Goal: Navigation & Orientation: Find specific page/section

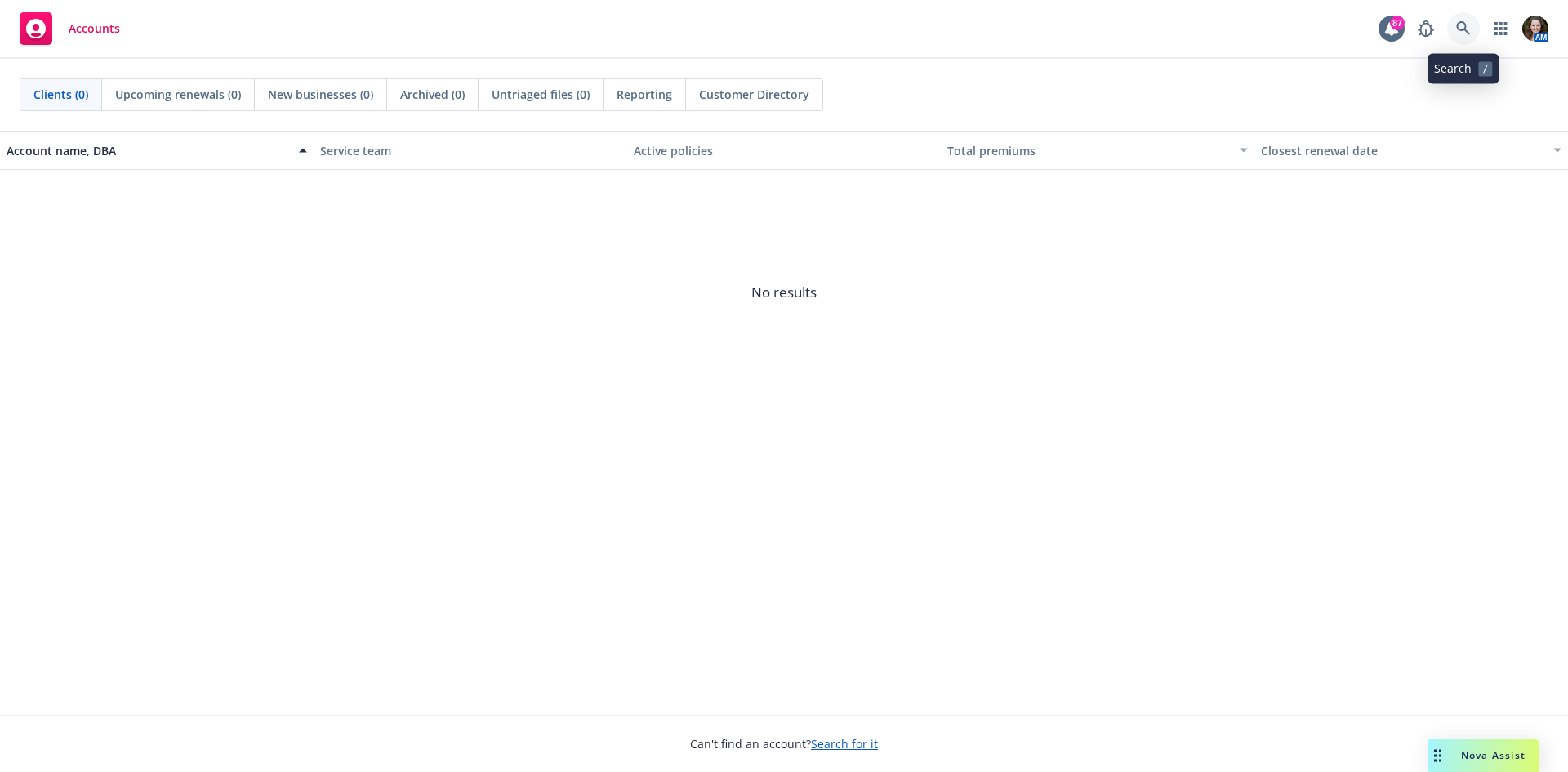
click at [1457, 25] on icon at bounding box center [1463, 28] width 14 height 14
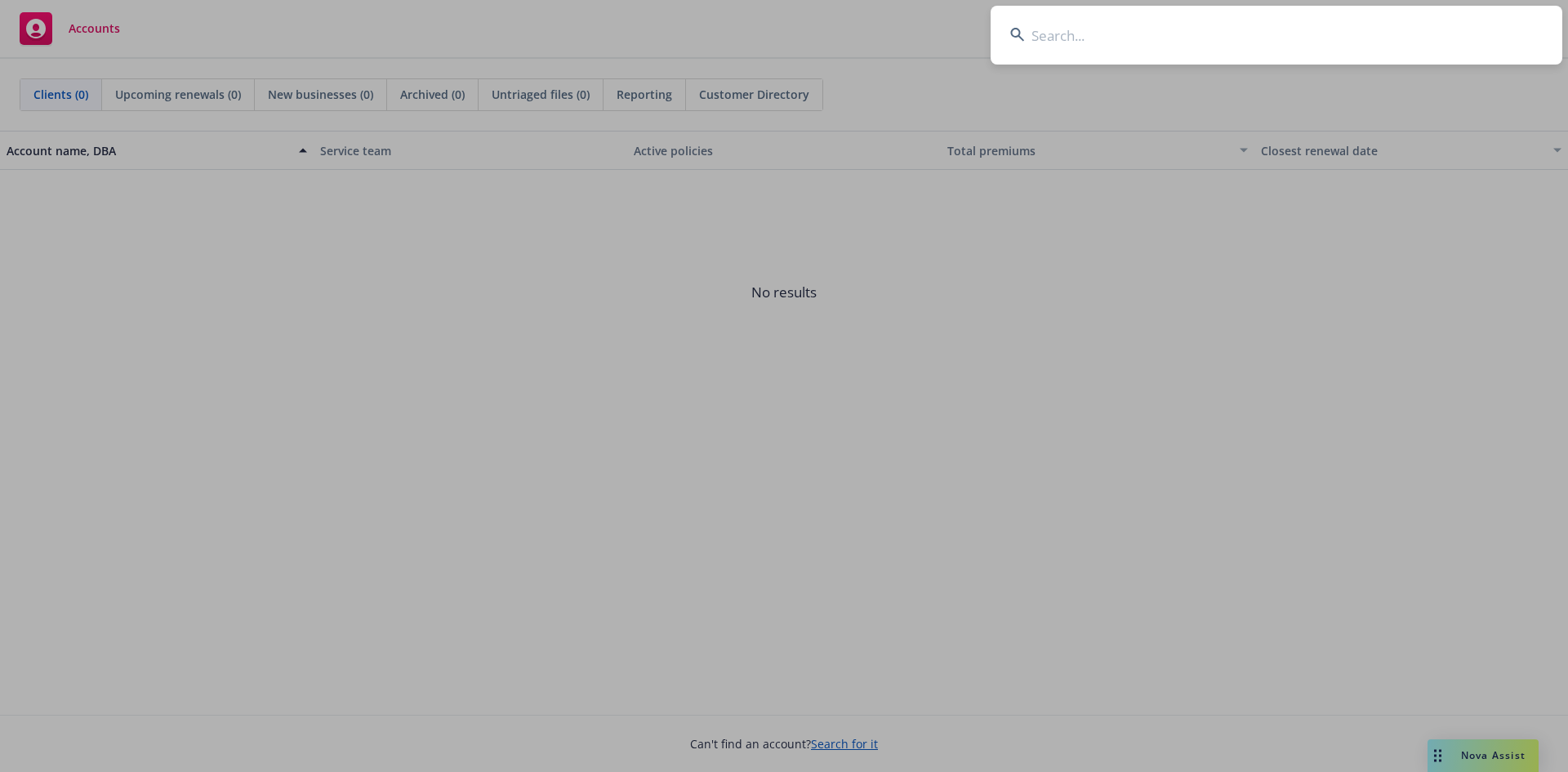
click at [1107, 34] on input at bounding box center [1277, 35] width 571 height 59
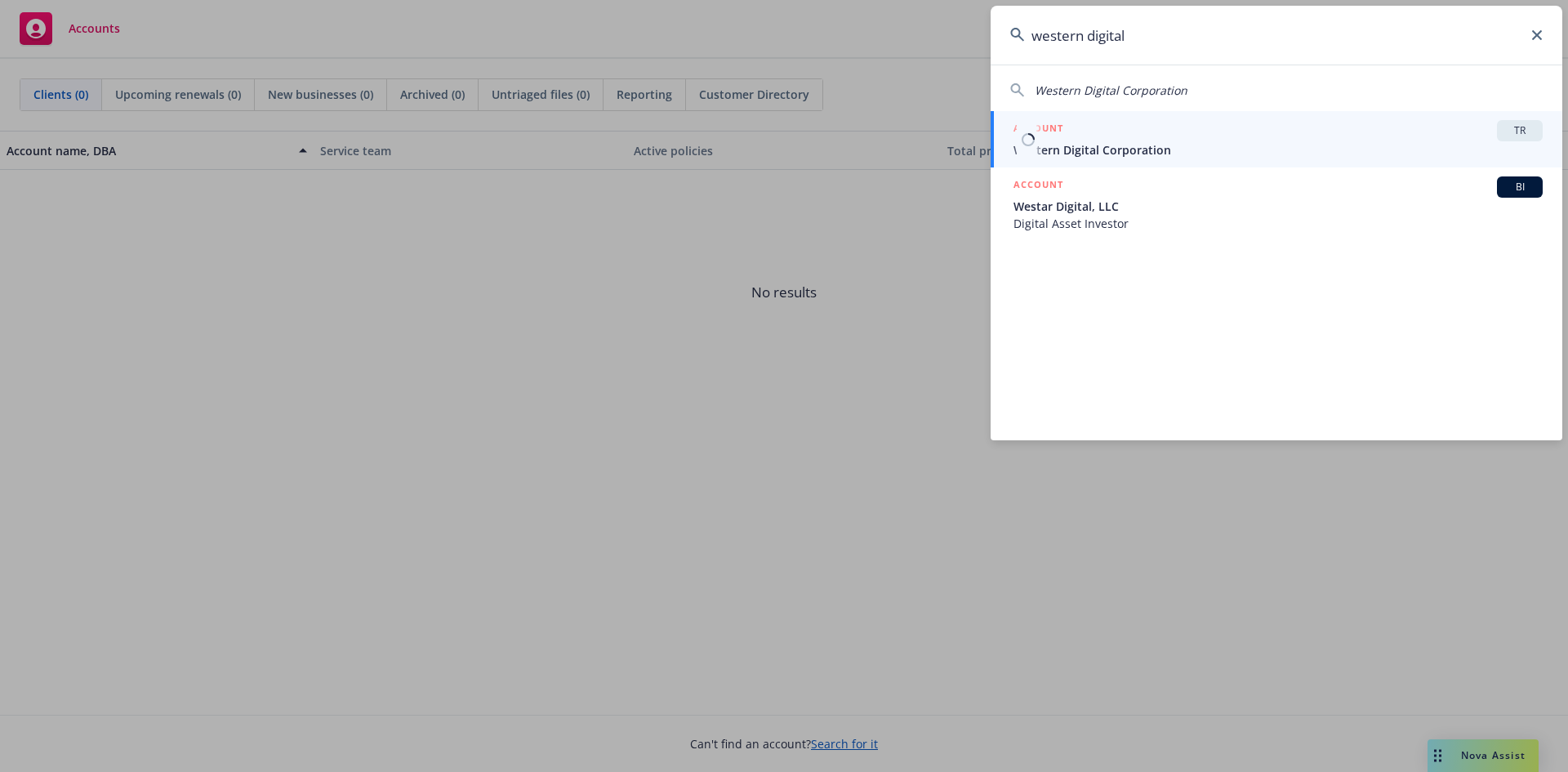
type input "western digital"
click at [1127, 142] on span "Western Digital Corporation" at bounding box center [1278, 149] width 530 height 17
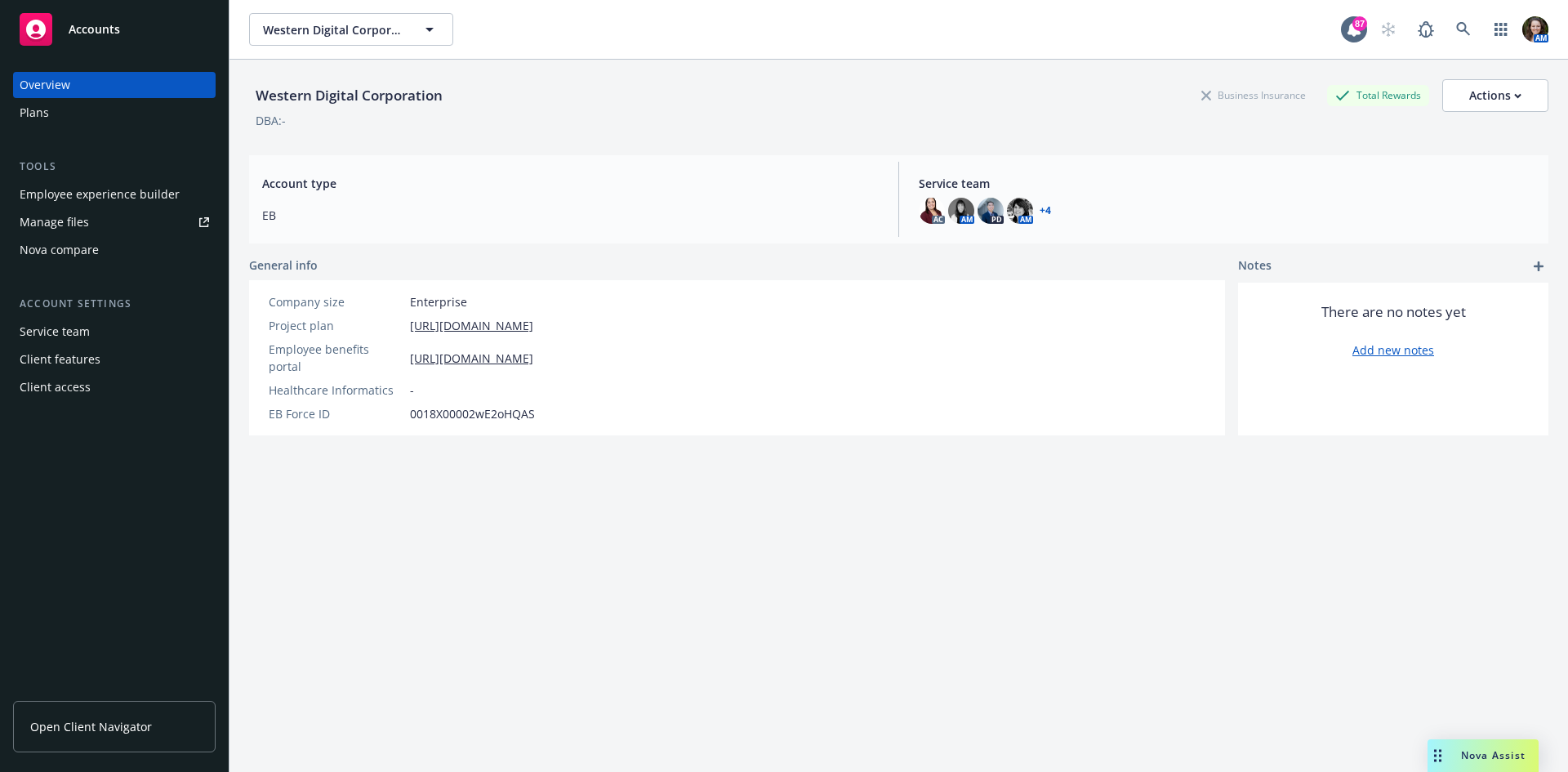
click at [69, 227] on div "Manage files" at bounding box center [54, 223] width 70 height 26
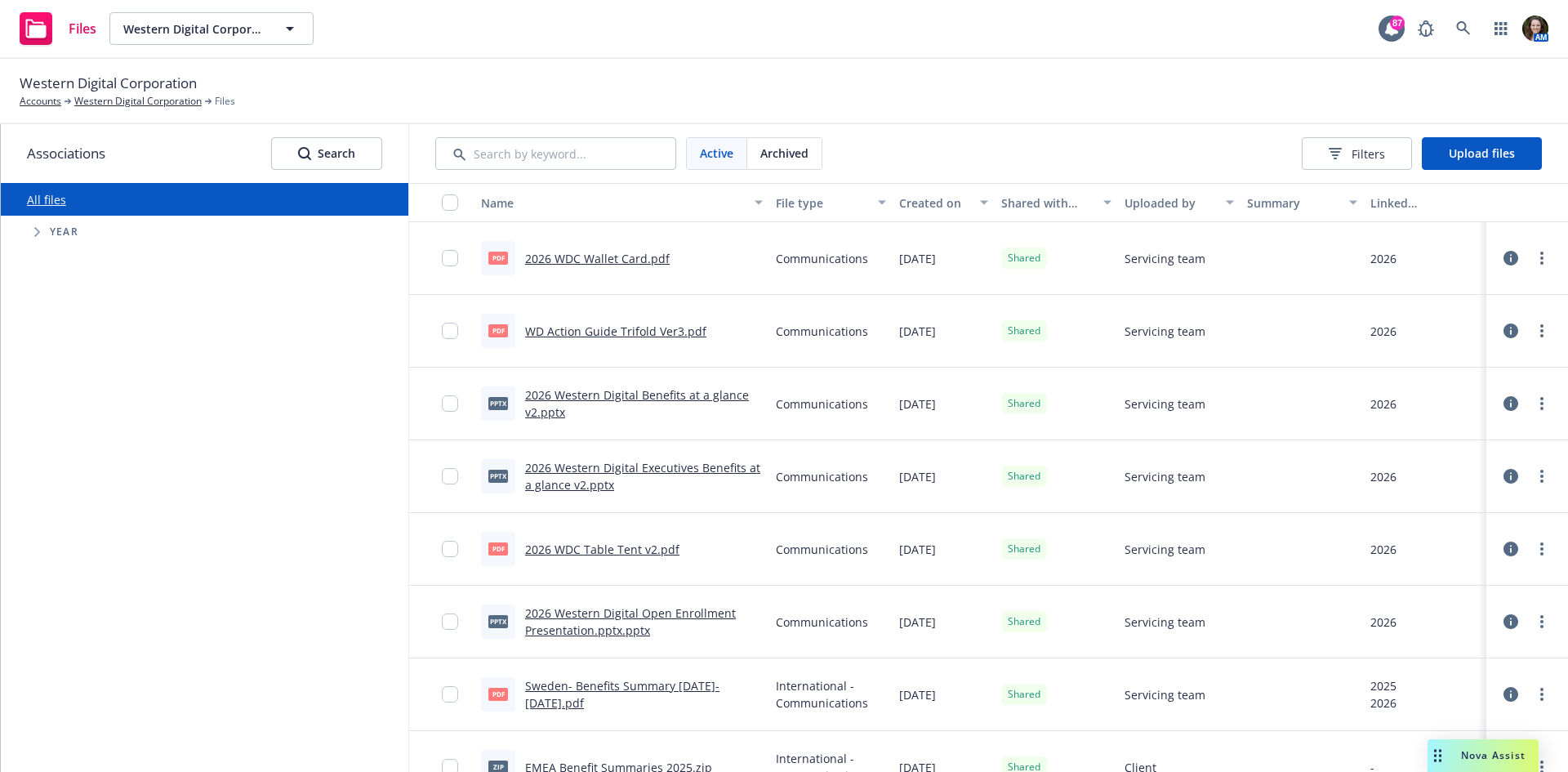
click at [936, 204] on div "Created on" at bounding box center [934, 203] width 71 height 17
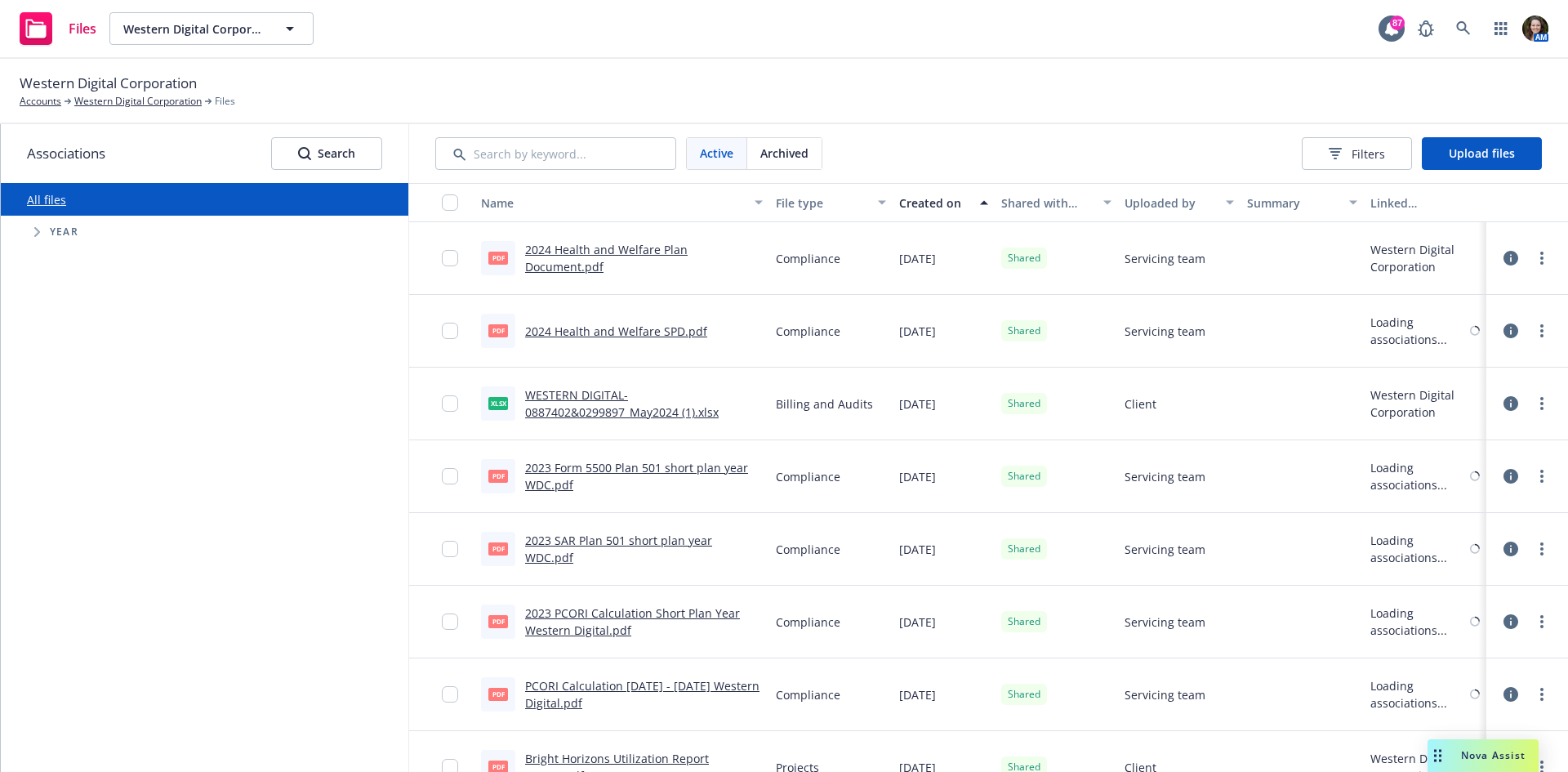
click at [936, 204] on div "Created on" at bounding box center [934, 203] width 71 height 17
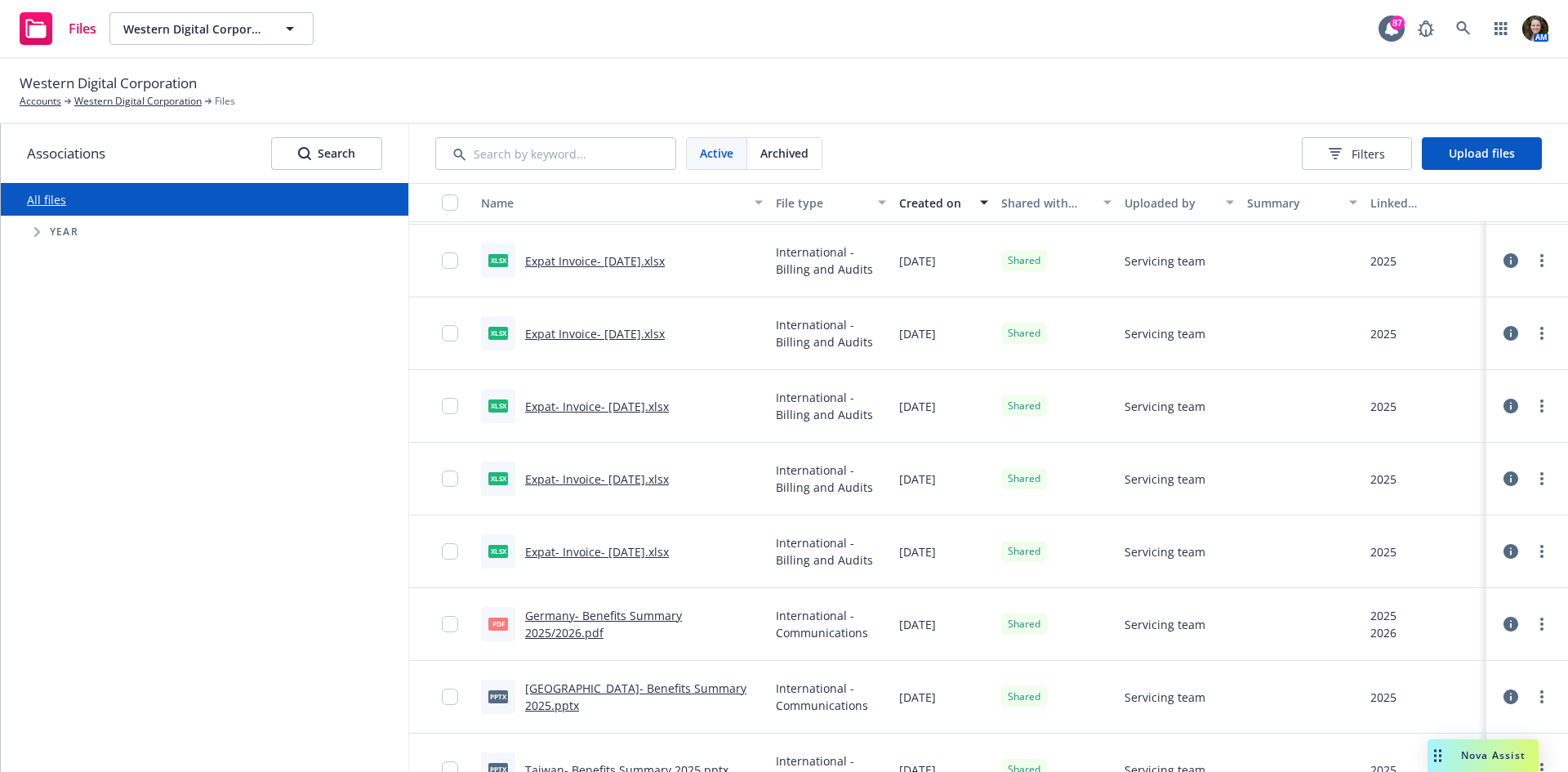
scroll to position [1552, 0]
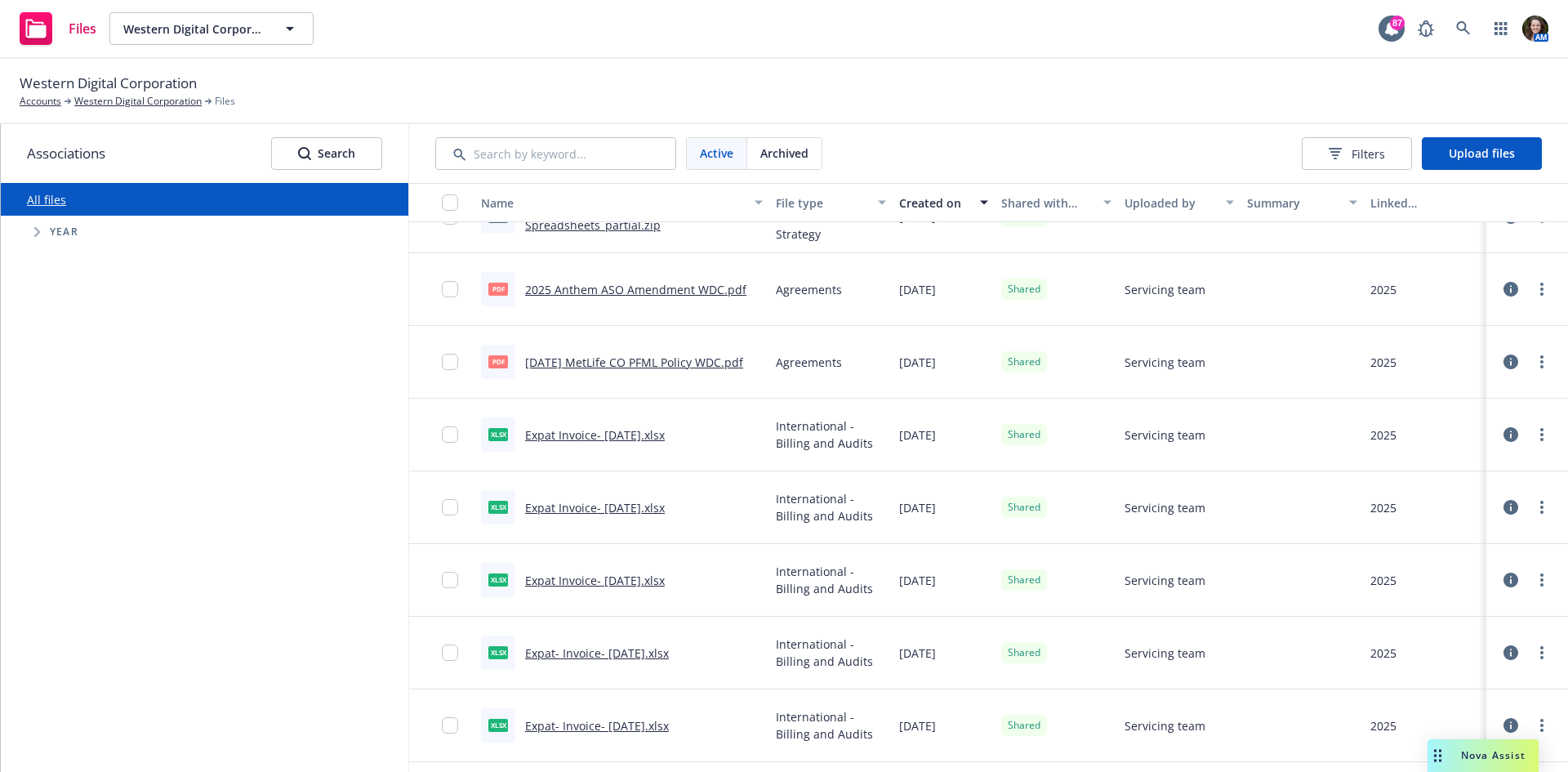
click at [1150, 211] on div "Uploaded by" at bounding box center [1170, 203] width 91 height 17
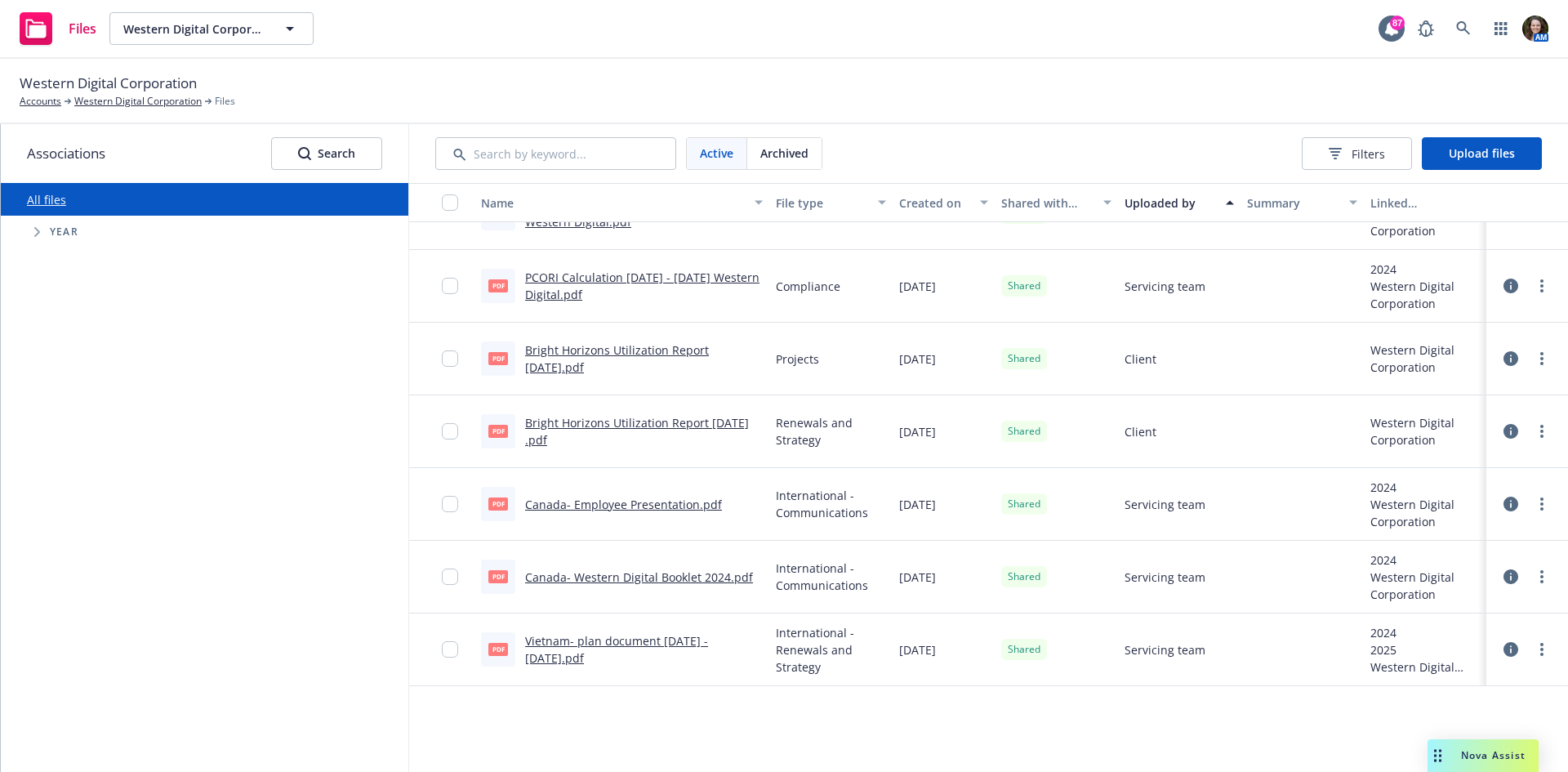
scroll to position [0, 0]
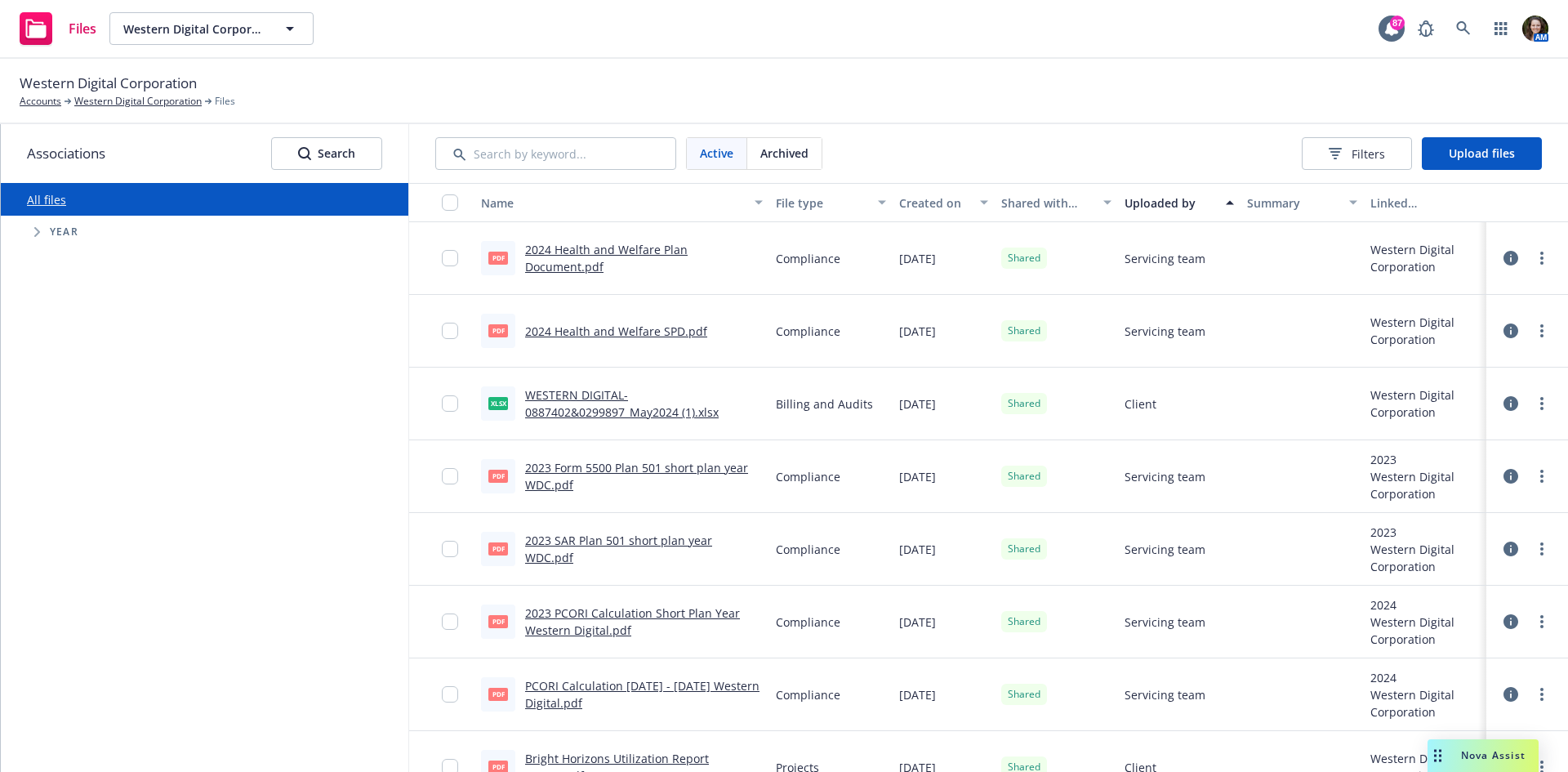
click at [1163, 200] on div "Uploaded by" at bounding box center [1170, 203] width 91 height 17
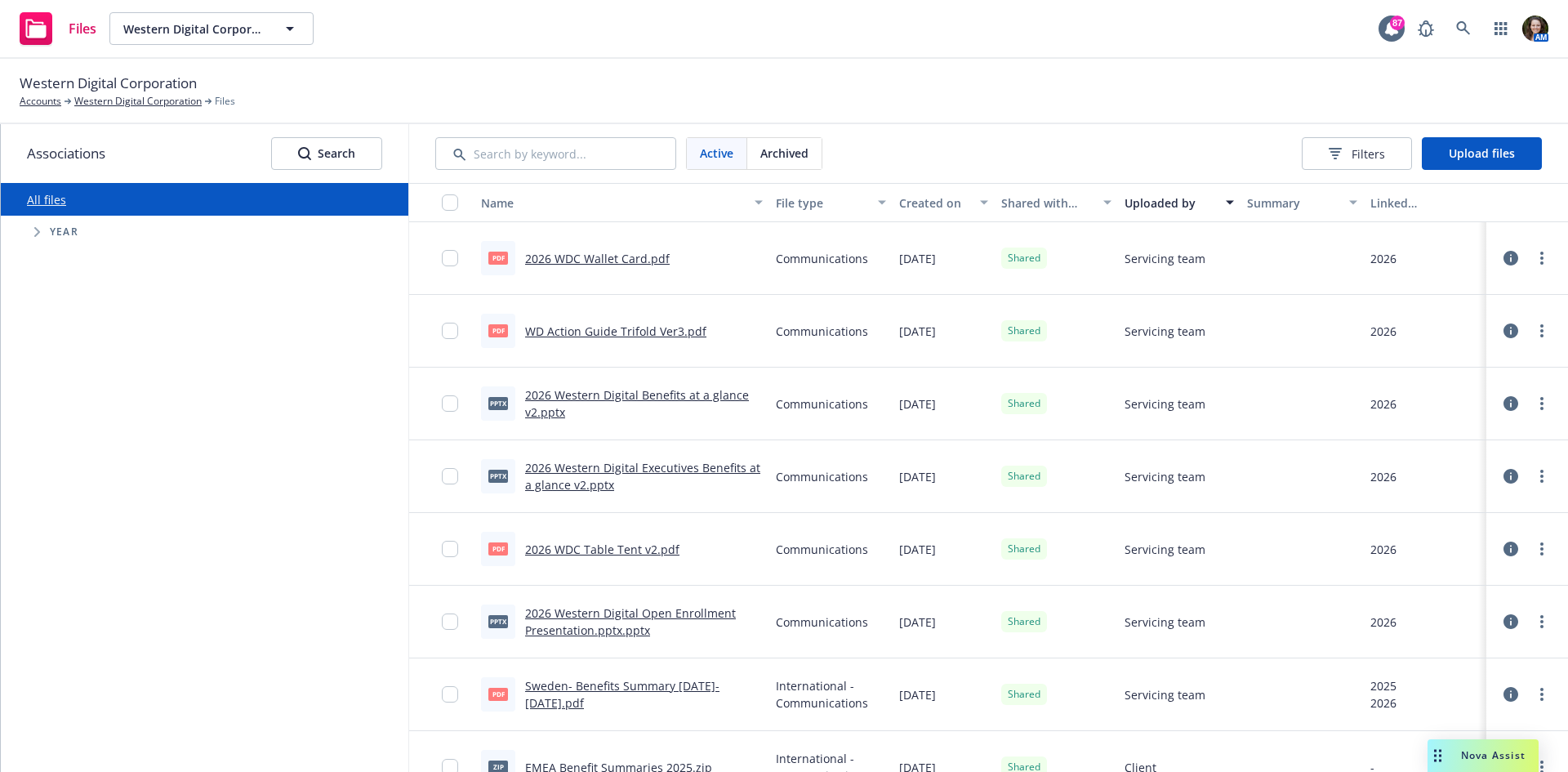
click at [906, 201] on div "Created on" at bounding box center [934, 203] width 71 height 17
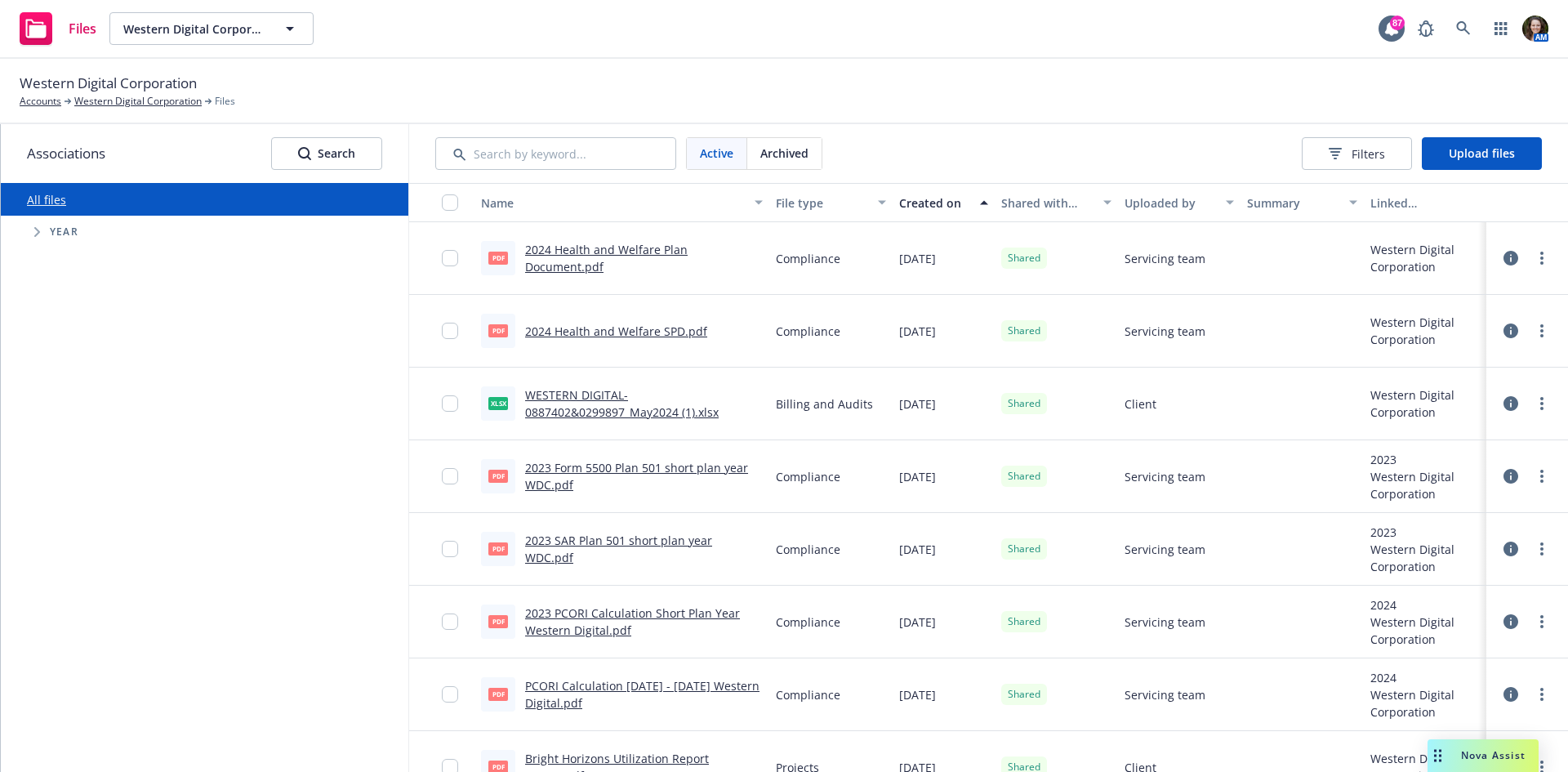
click at [910, 202] on div "Created on" at bounding box center [934, 203] width 71 height 17
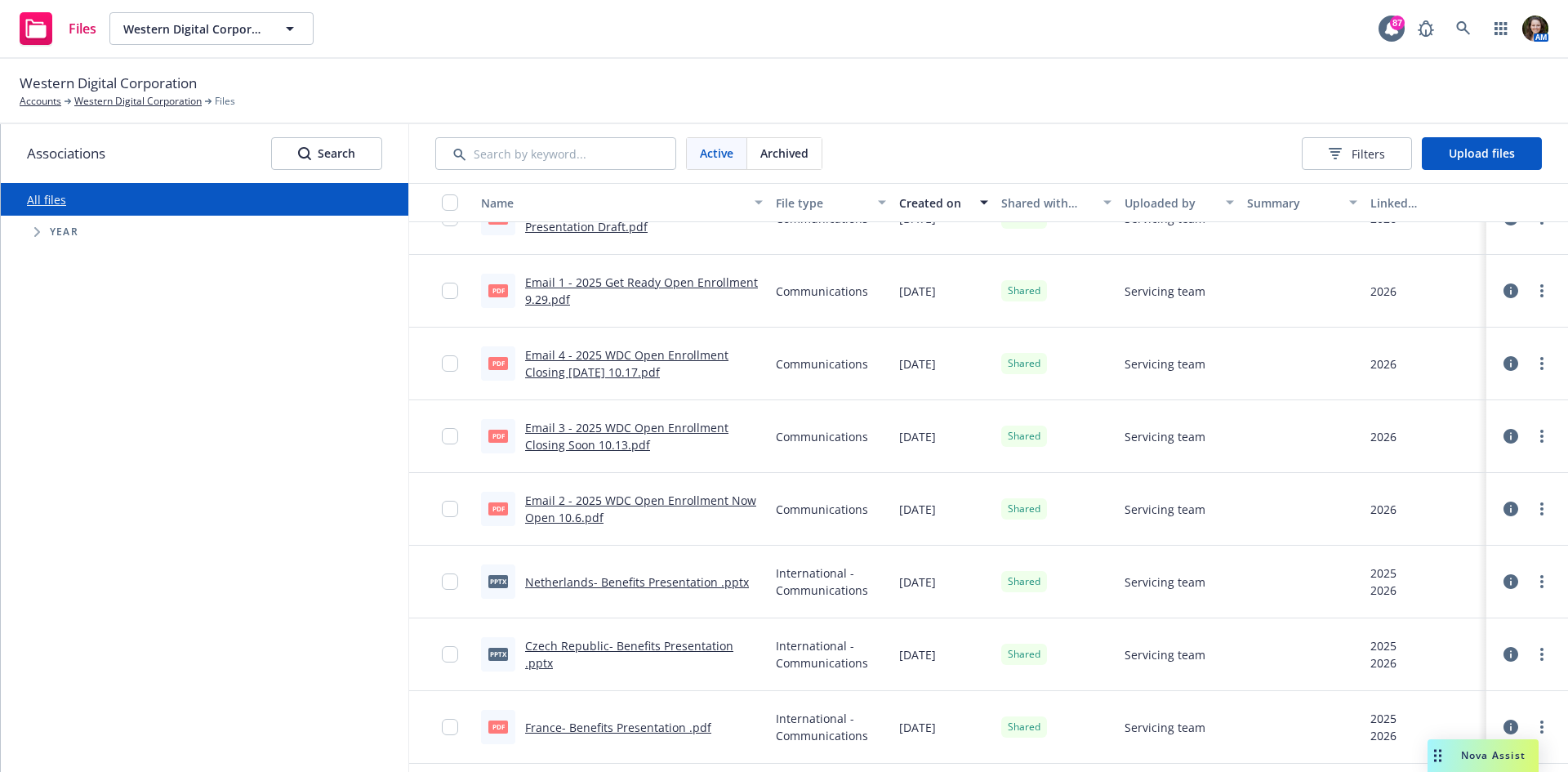
scroll to position [981, 0]
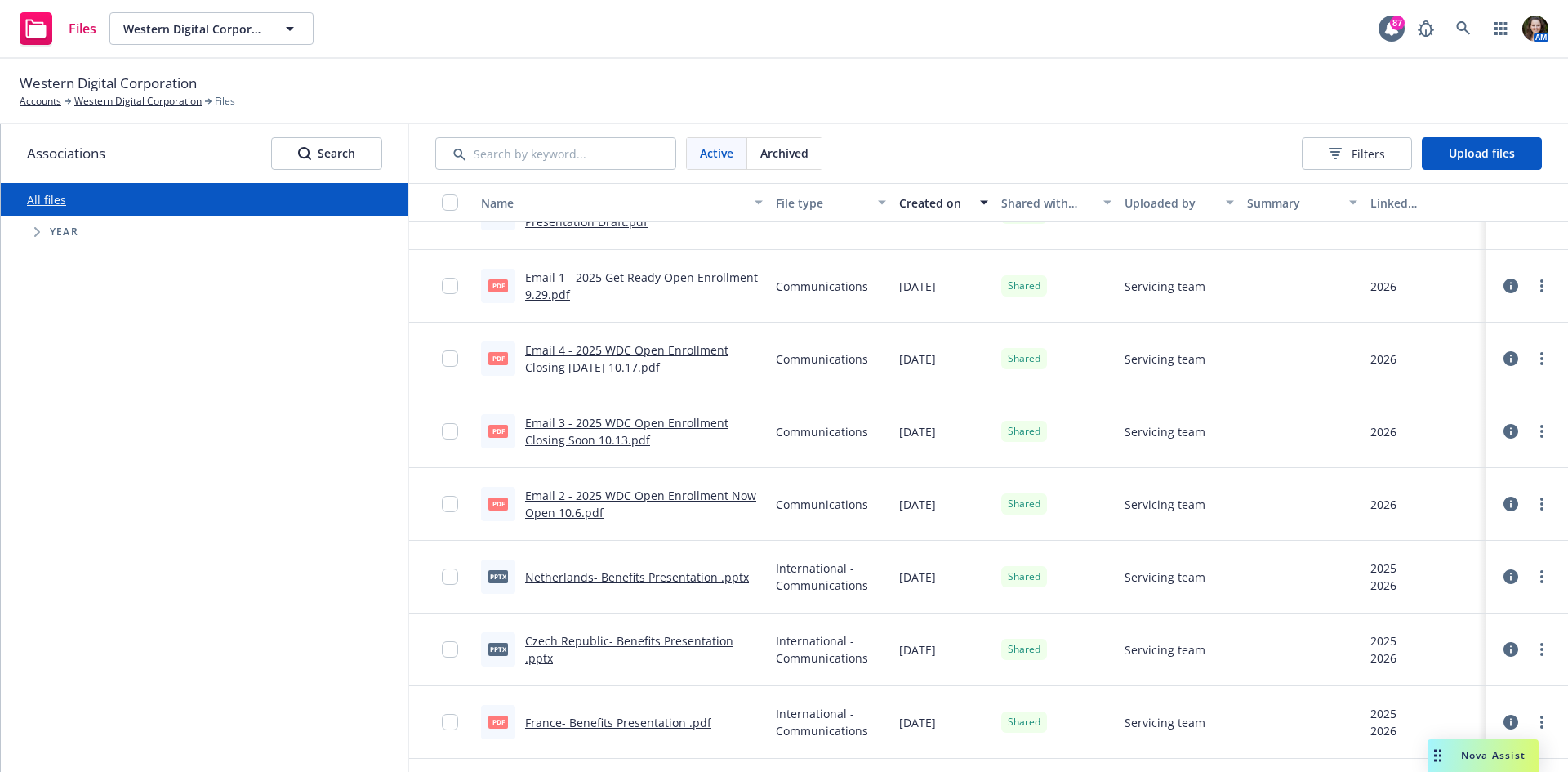
click at [145, 377] on div "All files Accessibility guide for tree Tree Example. Navigate the tree with the…" at bounding box center [204, 477] width 407 height 589
